Goal: Navigation & Orientation: Understand site structure

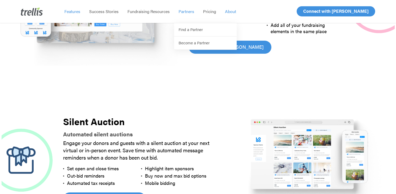
click at [228, 13] on span "About" at bounding box center [230, 11] width 11 height 6
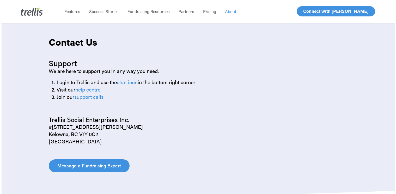
scroll to position [547, 0]
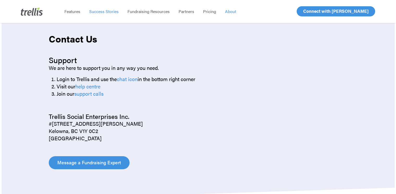
click at [98, 10] on span "Success Stories" at bounding box center [103, 11] width 29 height 6
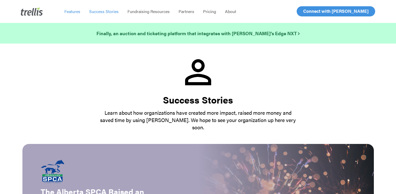
click at [72, 13] on span "Features" at bounding box center [72, 11] width 16 height 6
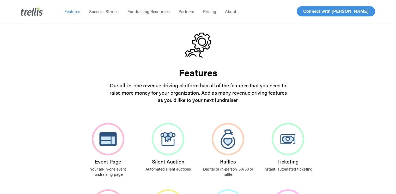
scroll to position [26, 0]
